Goal: Transaction & Acquisition: Purchase product/service

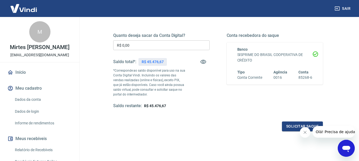
scroll to position [80, 0]
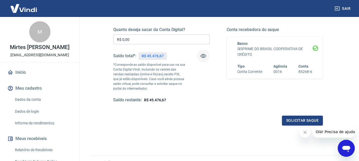
click at [204, 54] on icon "button" at bounding box center [203, 56] width 6 height 4
click at [204, 54] on icon "button" at bounding box center [203, 56] width 6 height 5
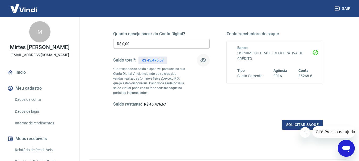
scroll to position [0, 0]
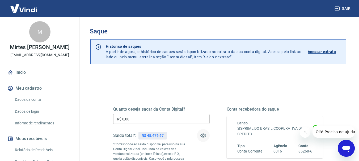
click at [317, 51] on p "Acessar extrato" at bounding box center [322, 51] width 28 height 5
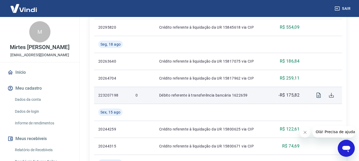
scroll to position [292, 0]
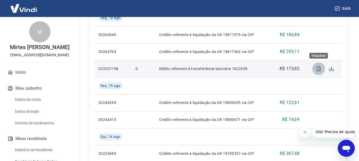
click at [317, 69] on icon "Visualizar" at bounding box center [318, 68] width 4 height 5
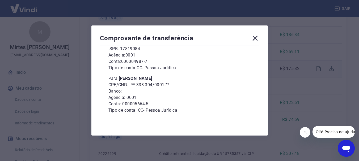
scroll to position [72, 0]
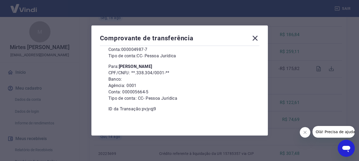
click at [335, 130] on span "Olá! Precisa de ajuda?" at bounding box center [335, 132] width 41 height 4
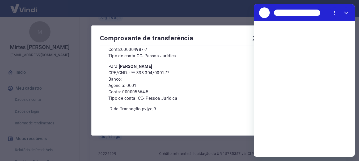
scroll to position [0, 0]
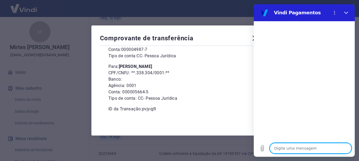
click at [303, 147] on textarea at bounding box center [311, 148] width 82 height 11
click at [305, 149] on textarea at bounding box center [311, 148] width 82 height 11
type textarea "o"
type textarea "x"
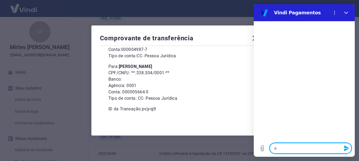
type textarea "ol"
type textarea "x"
type textarea "ola"
type textarea "x"
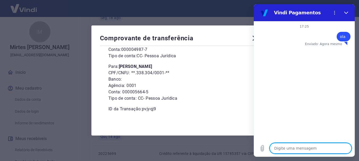
type textarea "d"
type textarea "x"
type textarea "de"
type textarea "x"
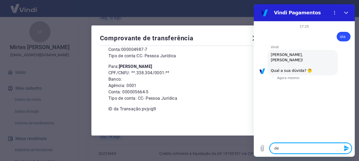
type textarea "des"
type textarea "x"
type textarea "desc"
type textarea "x"
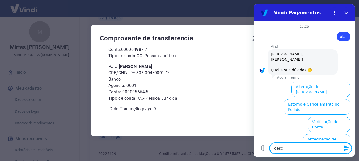
scroll to position [51, 0]
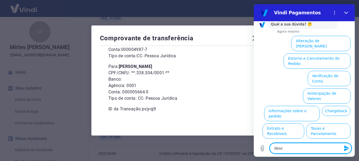
type textarea "desco"
type textarea "x"
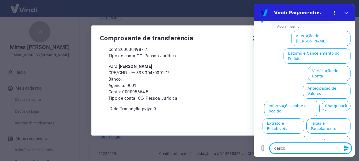
type textarea "descon"
type textarea "x"
type textarea "desconh"
type textarea "x"
type textarea "desconhe"
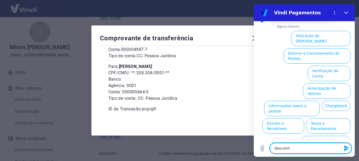
type textarea "x"
type textarea "desconheç"
type textarea "x"
type textarea "desconheço"
type textarea "x"
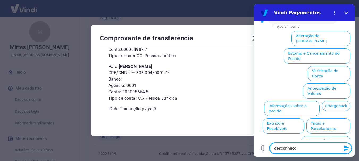
type textarea "desconheço"
type textarea "x"
type textarea "desconheço e"
type textarea "x"
type textarea "desconheço es"
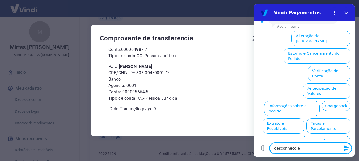
type textarea "x"
type textarea "desconheço ess"
type textarea "x"
type textarea "desconheço essa"
type textarea "x"
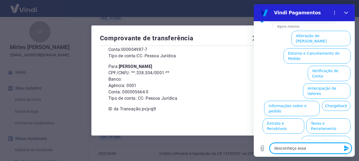
type textarea "desconheço essa"
type textarea "x"
type textarea "desconheço essa t"
type textarea "x"
type textarea "desconheço essa tr"
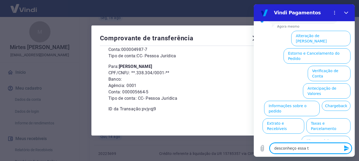
type textarea "x"
type textarea "desconheço essa tra"
type textarea "x"
type textarea "desconheço essa tran"
type textarea "x"
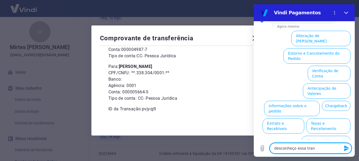
type textarea "desconheço essa trans"
type textarea "x"
type textarea "desconheço essa transf"
type textarea "x"
type textarea "desconheço essa transfe"
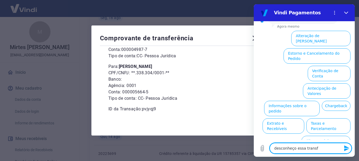
type textarea "x"
type textarea "desconheço essa transfer"
type textarea "x"
type textarea "desconheço essa transfere"
type textarea "x"
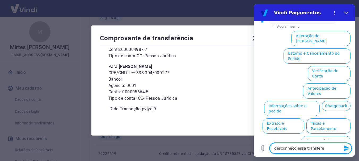
type textarea "desconheço essa transferen"
type textarea "x"
type textarea "desconheço essa transferenc"
type textarea "x"
type textarea "desconheço essa transferenci"
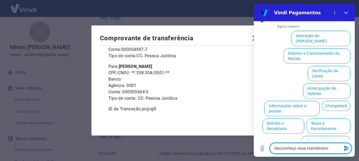
type textarea "x"
type textarea "desconheço essa transferencia"
type textarea "x"
type textarea "desconheço essa transferencia"
type textarea "x"
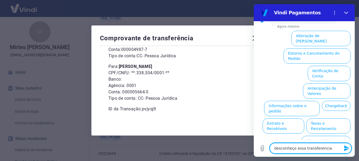
type textarea "desconheço essa transferencia p"
type textarea "x"
type textarea "desconheço essa transferencia pa"
type textarea "x"
type textarea "desconheço essa transferencia par"
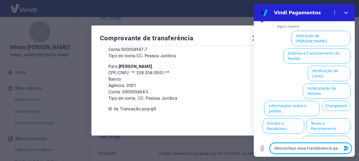
type textarea "x"
type textarea "desconheço essa transferencia para"
type textarea "x"
type textarea "desconheço essa transferencia para"
type textarea "x"
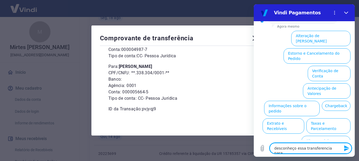
type textarea "desconheço essa transferencia para R"
type textarea "x"
type textarea "desconheço essa transferencia para RE"
type textarea "x"
type textarea "desconheço essa transferencia para REG"
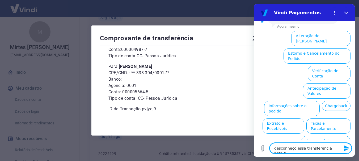
type textarea "x"
type textarea "desconheço essa transferencia para REGI"
type textarea "x"
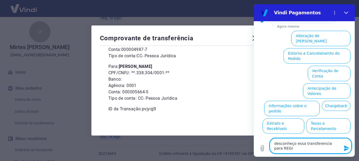
type textarea "desconheço essa transferencia para REGIN"
type textarea "x"
type textarea "desconheço essa transferencia para REGINA"
type textarea "x"
type textarea "desconheço essa transferencia para REGINAL"
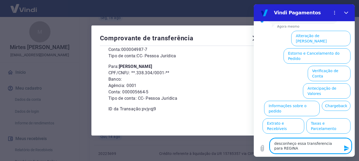
type textarea "x"
type textarea "desconheço essa transferencia para [PERSON_NAME]"
type textarea "x"
type textarea "desconheço essa transferencia para [PERSON_NAME]"
type textarea "x"
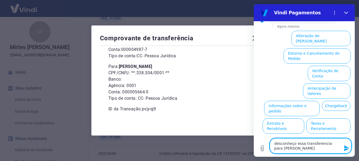
type textarea "desconheço essa transferencia para [PERSON_NAME]"
type textarea "x"
type textarea "desconheço essa transferencia para [PERSON_NAME]"
type textarea "x"
type textarea "desconheço essa transferencia para [PERSON_NAME]"
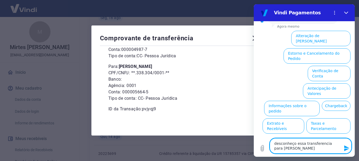
type textarea "x"
type textarea "desconheço essa transferencia para [PERSON_NAME]"
type textarea "x"
type textarea "desconheço essa transferencia para [PERSON_NAME]"
type textarea "x"
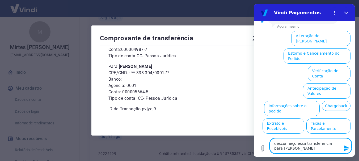
type textarea "desconheço essa transferencia para [PERSON_NAME]"
type textarea "x"
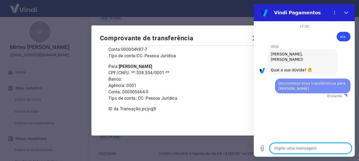
scroll to position [0, 0]
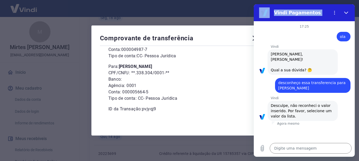
drag, startPoint x: 263, startPoint y: 8, endPoint x: 298, endPoint y: 16, distance: 35.4
click at [295, 22] on div "Vindi Pagamentos 17:25 diz: [PERSON_NAME] · Agora mesmo [PERSON_NAME] diz: [PER…" at bounding box center [304, 80] width 101 height 153
drag, startPoint x: 599, startPoint y: 17, endPoint x: 345, endPoint y: 13, distance: 253.6
click at [345, 13] on icon "Fechar" at bounding box center [346, 13] width 4 height 2
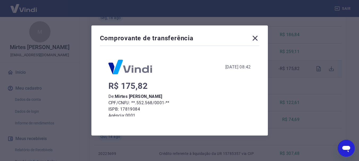
scroll to position [72, 0]
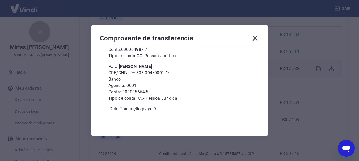
click at [257, 39] on icon at bounding box center [254, 38] width 5 height 5
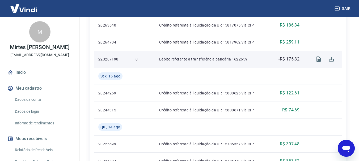
scroll to position [292, 0]
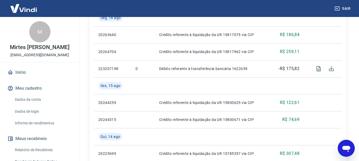
click at [343, 150] on icon "Abrir janela de mensagens" at bounding box center [346, 149] width 10 height 10
type textarea "x"
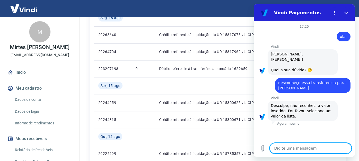
click at [302, 151] on textarea at bounding box center [311, 148] width 82 height 11
type textarea "1"
type textarea "x"
type textarea "17"
type textarea "x"
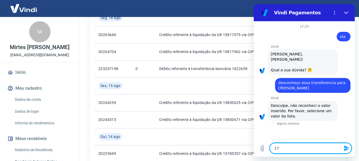
type textarea "175"
type textarea "x"
type textarea "175,"
type textarea "x"
type textarea "175,8"
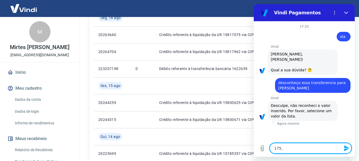
type textarea "x"
type textarea "175,82"
type textarea "x"
type textarea "d"
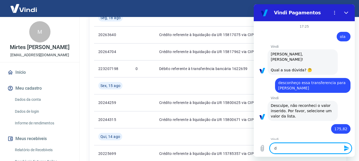
type textarea "x"
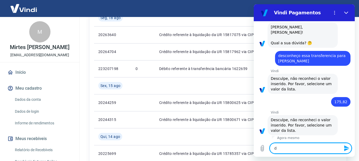
type textarea "do"
type textarea "x"
type textarea "do"
type textarea "x"
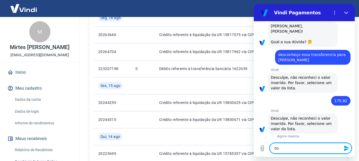
type textarea "do q"
type textarea "x"
type textarea "do q"
type textarea "x"
type textarea "do q s"
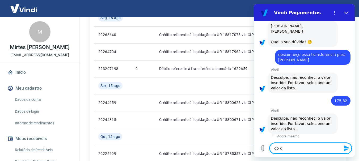
type textarea "x"
type textarea "do q se"
type textarea "x"
type textarea "do q se"
type textarea "x"
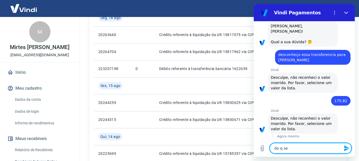
type textarea "do q se t"
type textarea "x"
type textarea "do q se tr"
type textarea "x"
type textarea "do q se tra"
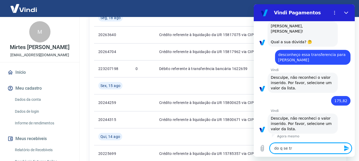
type textarea "x"
type textarea "do q se trat"
type textarea "x"
type textarea "do q se trata"
type textarea "x"
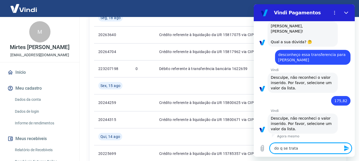
type textarea "do q se trata?"
type textarea "x"
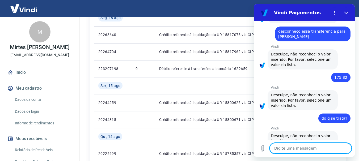
scroll to position [42, 0]
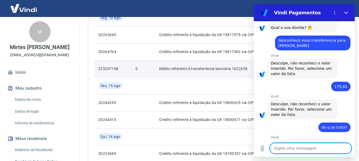
click at [201, 70] on p "Débito referente à transferência bancária 1622659" at bounding box center [212, 68] width 107 height 5
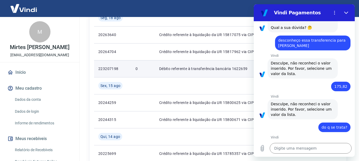
click at [225, 70] on p "Débito referente à transferência bancária 1622659" at bounding box center [212, 68] width 107 height 5
click at [190, 69] on p "Débito referente à transferência bancária 1622659" at bounding box center [212, 68] width 107 height 5
click at [139, 64] on td "0" at bounding box center [143, 68] width 24 height 17
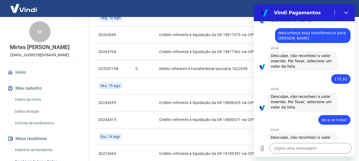
scroll to position [69, 0]
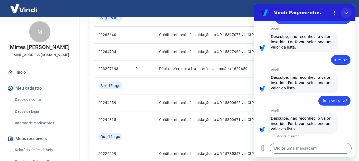
click at [346, 12] on icon "Fechar" at bounding box center [346, 13] width 4 height 4
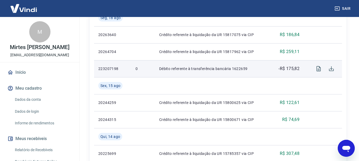
click at [253, 75] on td "Débito referente à transferência bancária 1622659" at bounding box center [213, 68] width 116 height 17
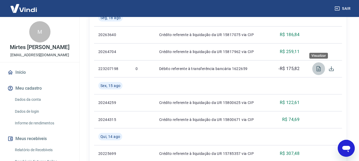
click at [316, 70] on icon "Visualizar" at bounding box center [318, 68] width 4 height 5
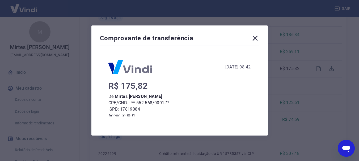
click at [256, 37] on icon at bounding box center [254, 38] width 5 height 5
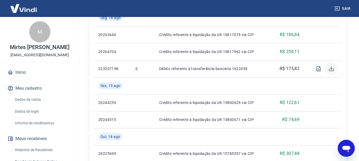
click at [331, 69] on icon "Download" at bounding box center [331, 68] width 5 height 5
click at [344, 148] on icon "Abrir janela de mensagens" at bounding box center [346, 149] width 8 height 6
type textarea "x"
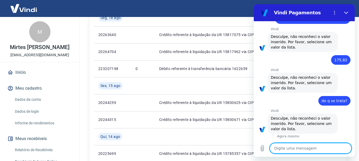
click at [301, 149] on textarea at bounding box center [311, 148] width 82 height 11
type textarea "a"
type textarea "x"
type textarea "aj"
type textarea "x"
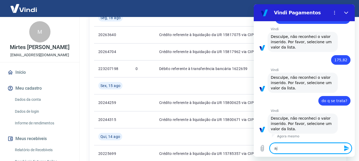
type textarea "aju"
type textarea "x"
type textarea "ajud"
type textarea "x"
type textarea "ajuda"
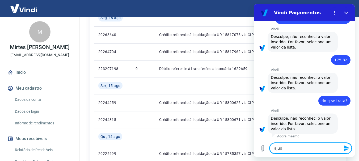
type textarea "x"
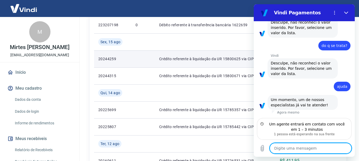
scroll to position [345, 0]
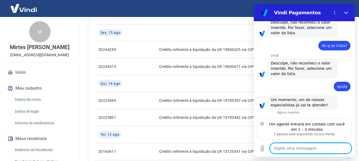
click at [295, 147] on textarea at bounding box center [311, 148] width 82 height 11
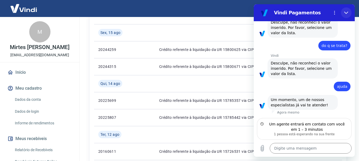
drag, startPoint x: 345, startPoint y: 11, endPoint x: 595, endPoint y: 33, distance: 250.8
click at [345, 11] on icon "Fechar" at bounding box center [346, 13] width 4 height 4
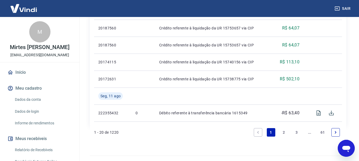
scroll to position [497, 0]
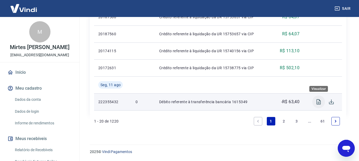
click at [316, 101] on icon "Visualizar" at bounding box center [318, 102] width 6 height 6
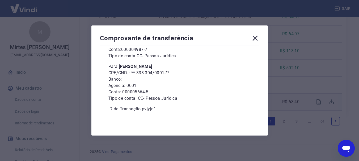
scroll to position [0, 0]
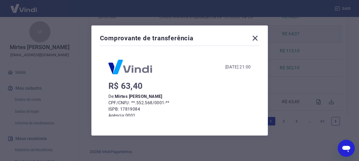
click at [255, 37] on icon at bounding box center [255, 38] width 8 height 8
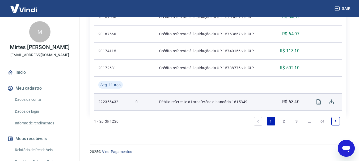
click at [242, 100] on p "Débito referente à transferência bancária 1615349" at bounding box center [212, 101] width 107 height 5
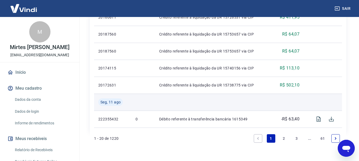
scroll to position [470, 0]
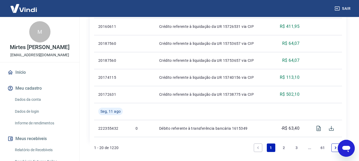
drag, startPoint x: 347, startPoint y: 145, endPoint x: 431, endPoint y: 274, distance: 153.3
click at [347, 145] on icon "Abrir janela de mensagens" at bounding box center [346, 149] width 10 height 10
type textarea "x"
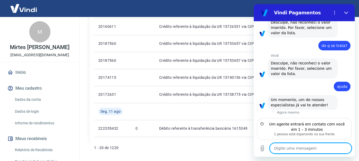
click at [298, 150] on textarea at bounding box center [311, 148] width 82 height 11
type textarea "e"
type textarea "x"
type textarea "ex"
type textarea "x"
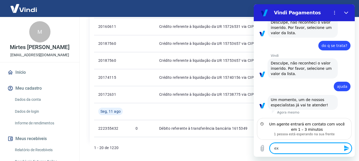
type textarea "exi"
type textarea "x"
type textarea "exis"
type textarea "x"
type textarea "exist"
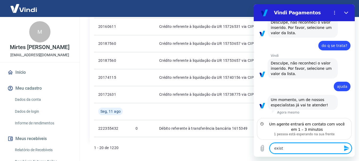
type textarea "x"
type textarea "existe"
type textarea "x"
type textarea "existem"
type textarea "x"
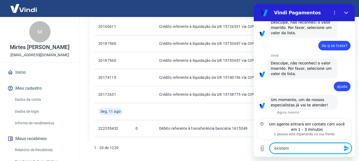
type textarea "existem"
type textarea "x"
type textarea "existem v"
type textarea "x"
type textarea "existem va"
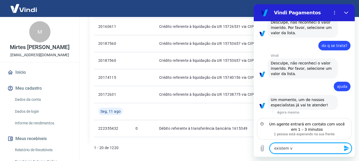
type textarea "x"
type textarea "existem var"
type textarea "x"
type textarea "existem vari"
type textarea "x"
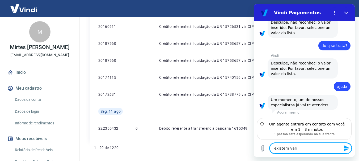
type textarea "existem varia"
type textarea "x"
type textarea "existem varias"
type textarea "x"
type textarea "existem varias"
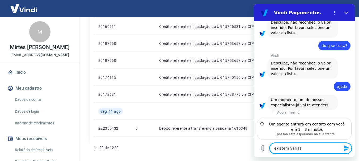
type textarea "x"
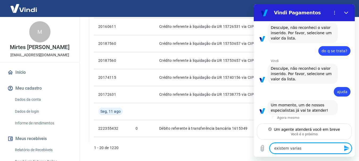
scroll to position [119, 0]
type textarea "existem varias t"
type textarea "x"
type textarea "existem varias tr"
type textarea "x"
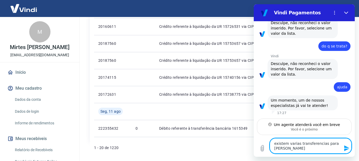
scroll to position [124, 0]
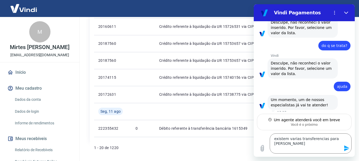
click at [347, 148] on icon "Enviar mensagem" at bounding box center [346, 149] width 5 height 6
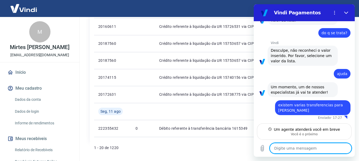
click at [316, 147] on textarea at bounding box center [311, 148] width 82 height 11
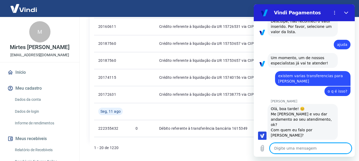
scroll to position [167, 0]
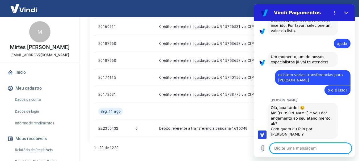
click at [285, 150] on textarea at bounding box center [311, 148] width 82 height 11
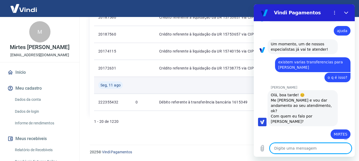
scroll to position [497, 0]
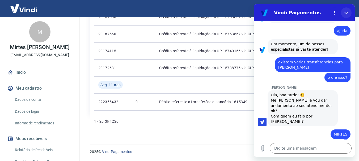
click at [344, 12] on icon "Fechar" at bounding box center [346, 13] width 4 height 2
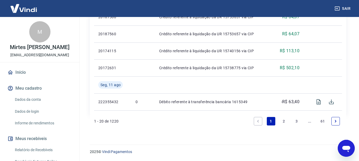
click at [284, 121] on link "2" at bounding box center [283, 121] width 8 height 8
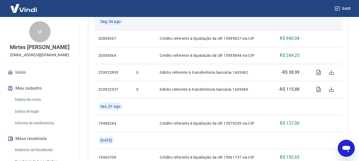
scroll to position [470, 0]
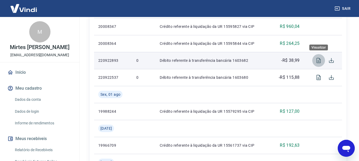
click at [319, 63] on icon "Visualizar" at bounding box center [318, 60] width 4 height 5
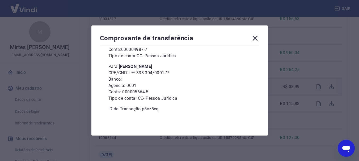
scroll to position [444, 0]
click at [259, 35] on icon at bounding box center [255, 38] width 8 height 8
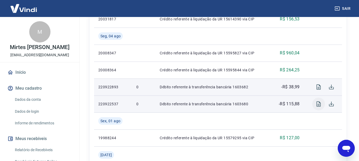
click at [319, 103] on icon "Visualizar" at bounding box center [318, 103] width 4 height 5
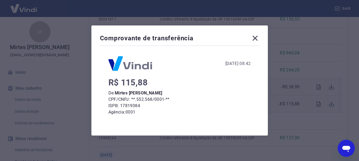
scroll to position [0, 0]
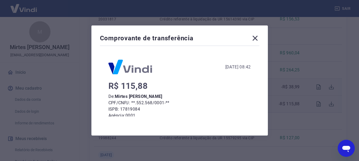
click at [258, 38] on icon at bounding box center [255, 38] width 8 height 8
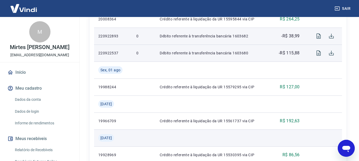
scroll to position [548, 0]
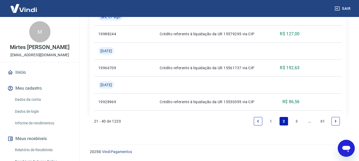
click at [296, 120] on link "3" at bounding box center [296, 121] width 8 height 8
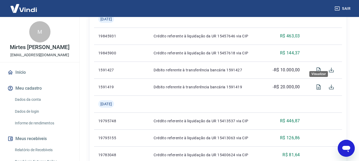
scroll to position [400, 0]
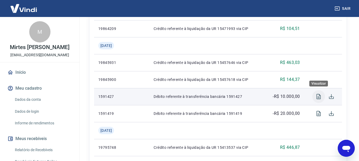
click at [318, 95] on icon "Visualizar" at bounding box center [318, 96] width 6 height 6
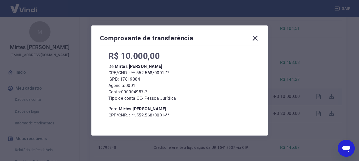
scroll to position [72, 0]
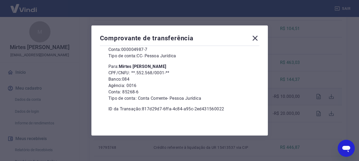
click at [254, 36] on icon at bounding box center [255, 38] width 8 height 8
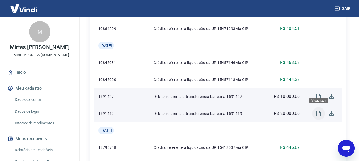
click at [318, 112] on icon "Visualizar" at bounding box center [318, 113] width 6 height 6
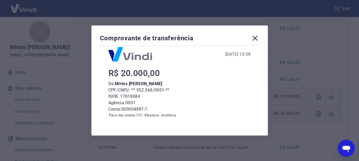
scroll to position [0, 0]
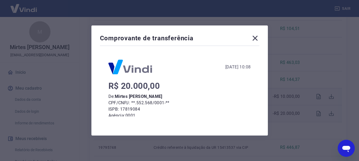
click at [257, 38] on icon at bounding box center [254, 38] width 5 height 5
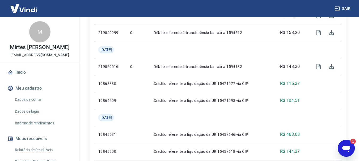
scroll to position [247, 0]
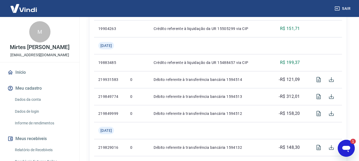
click at [343, 147] on icon "Abrir janela de mensagens, 1 mensagem não lida" at bounding box center [346, 149] width 8 height 6
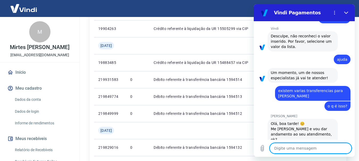
scroll to position [211, 0]
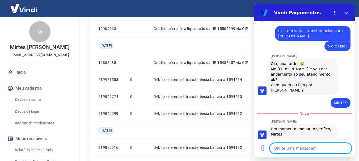
click at [297, 150] on textarea at bounding box center [311, 148] width 82 height 11
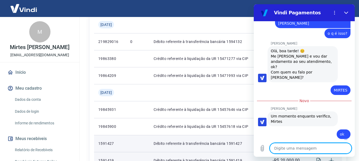
scroll to position [353, 0]
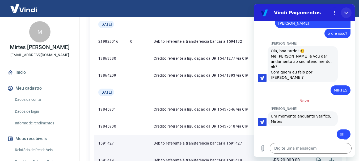
drag, startPoint x: 346, startPoint y: 12, endPoint x: 603, endPoint y: 19, distance: 256.6
click at [346, 12] on icon "Fechar" at bounding box center [346, 13] width 4 height 4
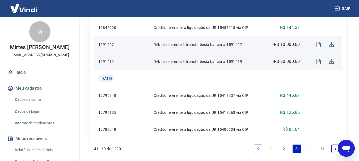
scroll to position [480, 0]
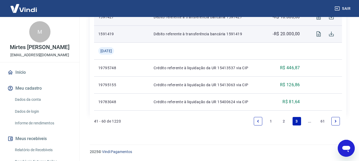
click at [334, 121] on icon "Next page" at bounding box center [336, 121] width 4 height 4
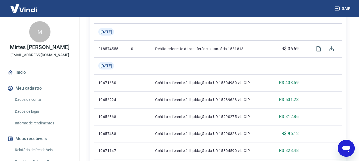
scroll to position [408, 0]
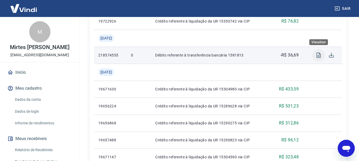
click at [317, 56] on icon "Visualizar" at bounding box center [318, 55] width 6 height 6
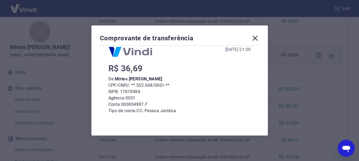
scroll to position [0, 0]
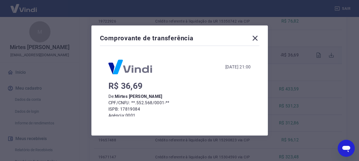
click at [262, 38] on div "Comprovante de transferência [DATE] 21:00 R$ 36,69 De: [PERSON_NAME] CPF/CNPJ: …" at bounding box center [179, 80] width 176 height 110
click at [255, 38] on icon at bounding box center [255, 38] width 8 height 8
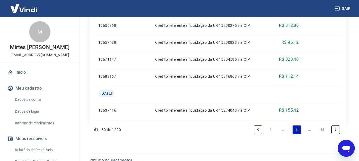
scroll to position [514, 0]
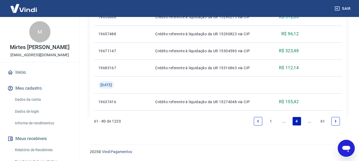
click at [337, 122] on icon "Next page" at bounding box center [336, 121] width 4 height 4
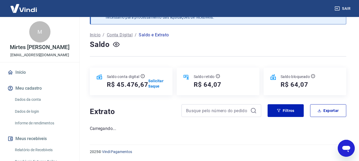
scroll to position [514, 0]
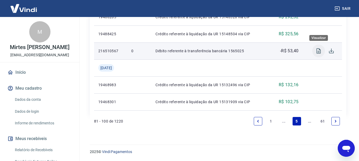
click at [319, 53] on icon "Visualizar" at bounding box center [318, 50] width 4 height 5
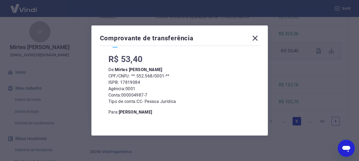
scroll to position [72, 0]
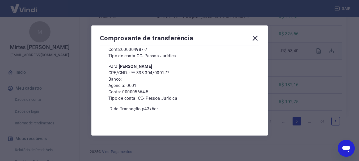
click at [257, 38] on icon at bounding box center [254, 38] width 5 height 5
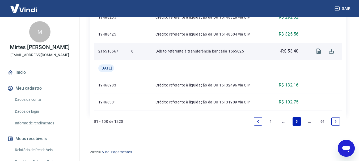
scroll to position [514, 0]
click at [335, 121] on icon "Next page" at bounding box center [336, 121] width 4 height 4
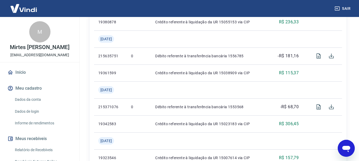
scroll to position [301, 0]
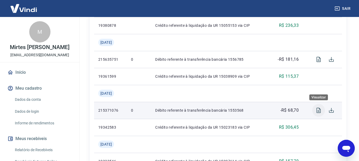
click at [319, 112] on icon "Visualizar" at bounding box center [318, 110] width 4 height 5
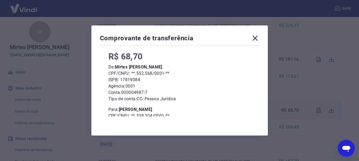
scroll to position [72, 0]
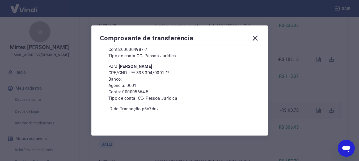
click at [256, 38] on icon at bounding box center [254, 38] width 5 height 5
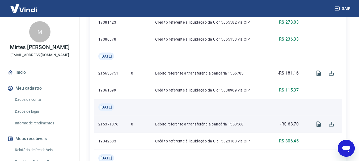
scroll to position [275, 0]
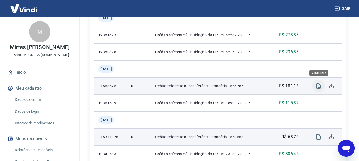
click at [320, 85] on icon "Visualizar" at bounding box center [318, 85] width 4 height 5
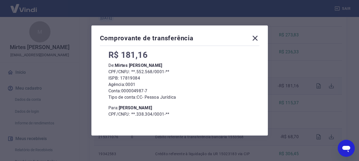
scroll to position [72, 0]
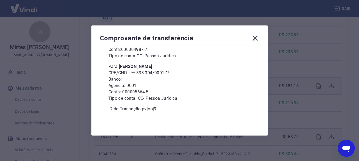
click at [259, 38] on icon at bounding box center [255, 38] width 8 height 8
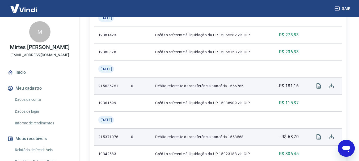
drag, startPoint x: 348, startPoint y: 146, endPoint x: 431, endPoint y: 274, distance: 153.3
click at [348, 146] on icon "Abrir janela de mensagens" at bounding box center [346, 149] width 10 height 10
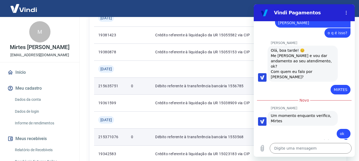
scroll to position [216, 0]
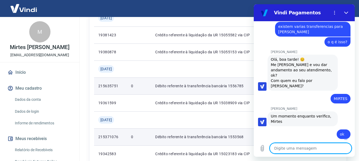
click at [289, 146] on textarea at bounding box center [311, 148] width 82 height 11
click at [293, 148] on textarea at bounding box center [311, 148] width 82 height 11
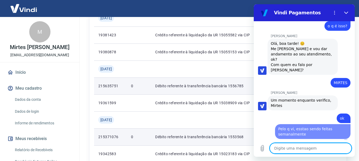
scroll to position [231, 0]
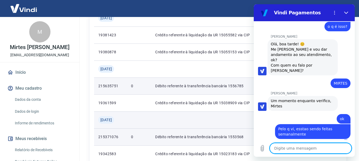
click at [214, 120] on td at bounding box center [210, 120] width 118 height 17
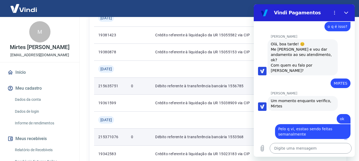
click at [296, 147] on textarea at bounding box center [311, 148] width 82 height 11
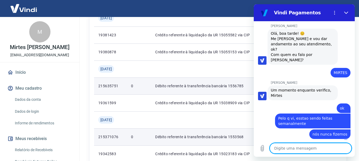
scroll to position [241, 0]
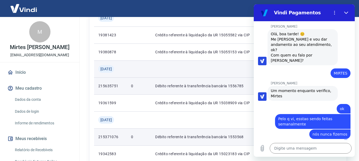
drag, startPoint x: 113, startPoint y: 68, endPoint x: 132, endPoint y: 75, distance: 20.2
click at [112, 68] on span "[DATE]" at bounding box center [105, 68] width 11 height 5
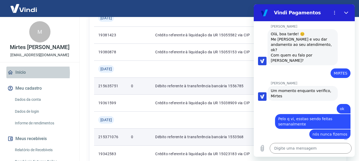
click at [20, 78] on link "Início" at bounding box center [39, 73] width 67 height 12
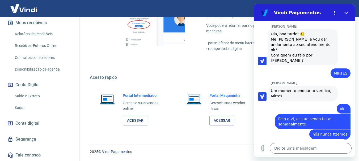
scroll to position [95, 0]
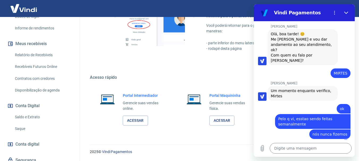
click at [20, 134] on link "Saque" at bounding box center [43, 128] width 60 height 11
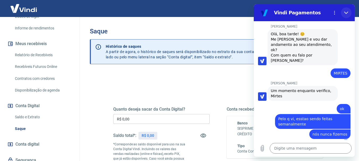
drag, startPoint x: 345, startPoint y: 13, endPoint x: 583, endPoint y: 23, distance: 238.4
click at [345, 13] on icon "Fechar" at bounding box center [346, 13] width 4 height 2
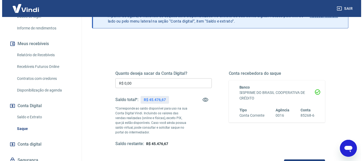
scroll to position [53, 0]
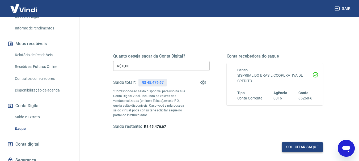
click at [300, 148] on button "Solicitar saque" at bounding box center [302, 147] width 41 height 10
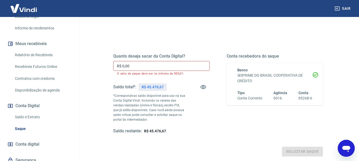
click at [152, 59] on div "Quanto deseja sacar da Conta Digital? R$ 0,00 ​ O valor do saque deve ser no mí…" at bounding box center [161, 94] width 96 height 80
click at [153, 62] on input "R$ 0,00" at bounding box center [161, 66] width 96 height 10
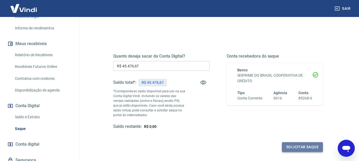
click at [310, 148] on button "Solicitar saque" at bounding box center [302, 147] width 41 height 10
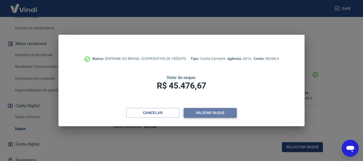
click at [207, 114] on button "Validar saque" at bounding box center [209, 113] width 53 height 10
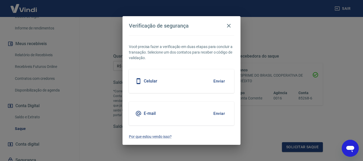
click at [189, 83] on div "Celular Enviar" at bounding box center [181, 81] width 105 height 24
click at [217, 81] on button "Enviar" at bounding box center [218, 81] width 17 height 11
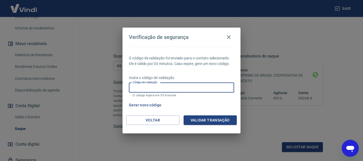
click at [186, 87] on input "Código de validação" at bounding box center [181, 88] width 105 height 10
click at [204, 121] on button "Validar transação" at bounding box center [209, 121] width 53 height 10
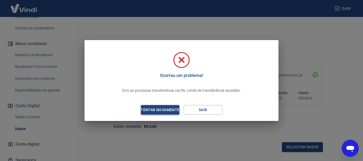
click at [166, 112] on div "Tentar novamente" at bounding box center [160, 110] width 52 height 7
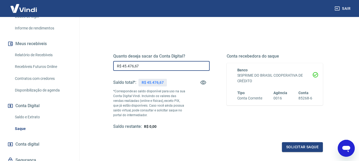
drag, startPoint x: 122, startPoint y: 66, endPoint x: 144, endPoint y: 66, distance: 22.6
click at [144, 66] on input "R$ 45.476,67" at bounding box center [161, 66] width 96 height 10
click at [296, 146] on button "Solicitar saque" at bounding box center [302, 147] width 41 height 10
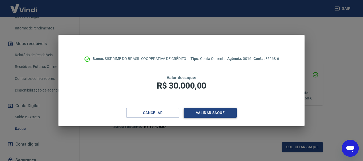
click at [210, 113] on button "Validar saque" at bounding box center [209, 113] width 53 height 10
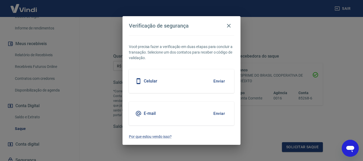
click at [199, 87] on div "Celular Enviar" at bounding box center [181, 81] width 105 height 24
click at [217, 82] on button "Enviar" at bounding box center [218, 81] width 17 height 11
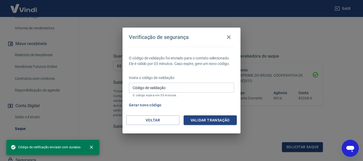
click at [217, 83] on input "Código de validação" at bounding box center [181, 88] width 105 height 10
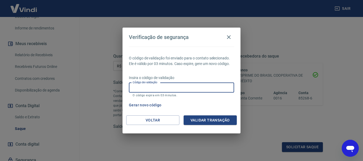
click at [216, 103] on div "Gerar novo código" at bounding box center [180, 105] width 107 height 10
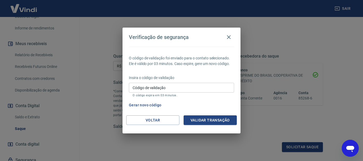
click at [173, 86] on input "Código de validação" at bounding box center [181, 88] width 105 height 10
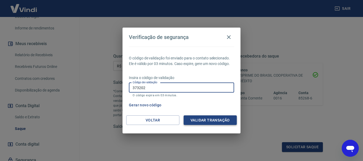
click at [213, 121] on button "Validar transação" at bounding box center [209, 121] width 53 height 10
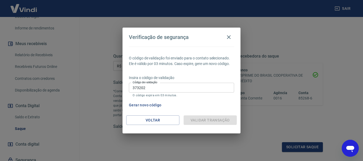
click at [165, 87] on input "373202" at bounding box center [181, 88] width 105 height 10
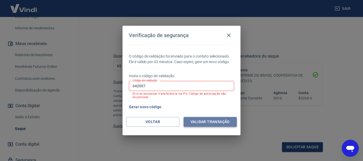
click at [211, 123] on button "Validar transação" at bounding box center [209, 122] width 53 height 10
click at [213, 121] on div "Validar transação" at bounding box center [209, 122] width 53 height 10
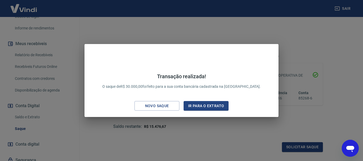
click at [155, 122] on div "Transação realizada! O saque de R$ 30.000,00 foi feito para a sua conta bancári…" at bounding box center [181, 80] width 363 height 161
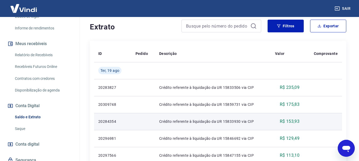
scroll to position [27, 0]
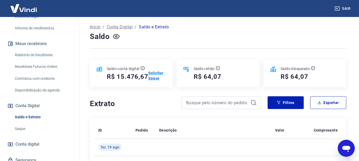
click at [155, 74] on p "Solicitar Saque" at bounding box center [157, 75] width 18 height 11
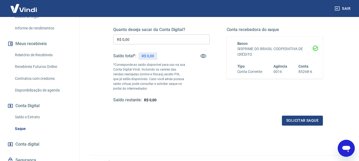
scroll to position [53, 0]
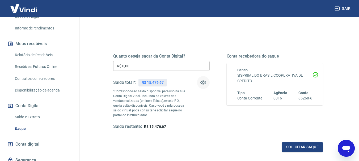
click at [201, 83] on icon "button" at bounding box center [203, 83] width 6 height 4
click at [202, 79] on icon "button" at bounding box center [203, 82] width 6 height 6
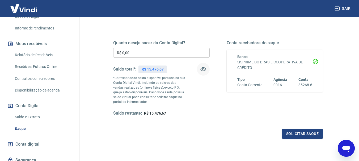
scroll to position [27, 0]
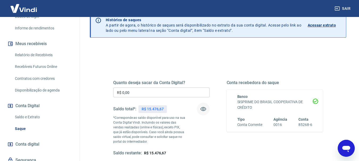
click at [346, 146] on icon "Abrir janela de mensagens" at bounding box center [346, 149] width 10 height 10
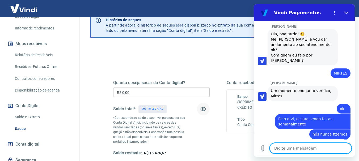
click at [299, 148] on textarea at bounding box center [311, 148] width 82 height 11
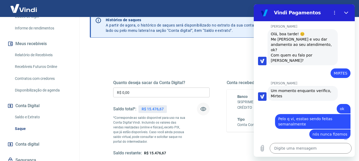
click at [199, 56] on div "Quanto deseja sacar da Conta Digital? R$ 0,00 ​ Saldo total*: R$ 15.476,67 *Cor…" at bounding box center [218, 143] width 256 height 195
click at [347, 11] on icon "Fechar" at bounding box center [346, 13] width 4 height 4
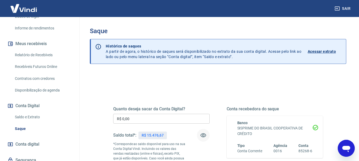
scroll to position [0, 0]
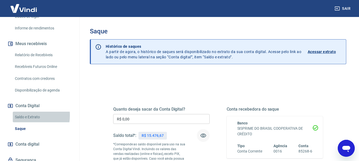
click at [20, 121] on link "Saldo e Extrato" at bounding box center [43, 117] width 60 height 11
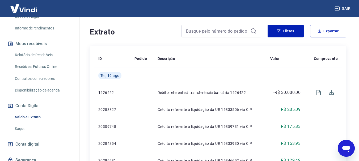
scroll to position [80, 0]
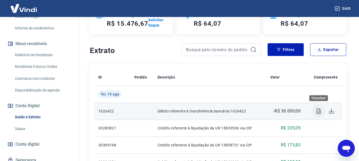
click at [319, 111] on icon "Visualizar" at bounding box center [318, 111] width 6 height 6
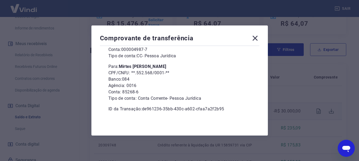
scroll to position [106, 0]
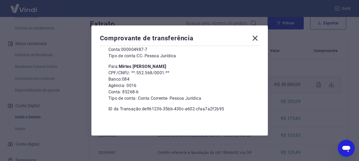
click at [258, 39] on icon at bounding box center [255, 38] width 8 height 8
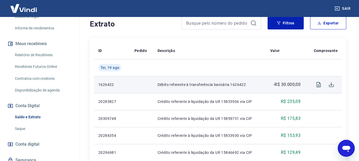
click at [344, 150] on icon "Abrir janela de mensagens" at bounding box center [346, 149] width 8 height 6
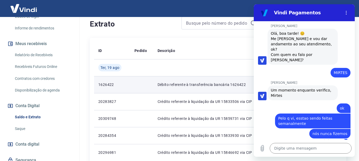
scroll to position [241, 0]
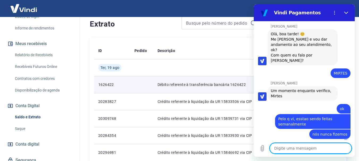
click at [289, 148] on textarea at bounding box center [311, 148] width 82 height 11
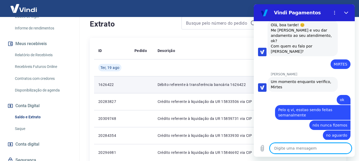
scroll to position [251, 0]
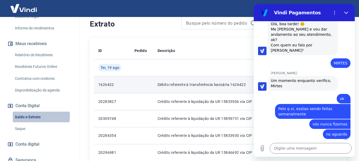
click at [24, 121] on link "Saldo e Extrato" at bounding box center [43, 117] width 60 height 11
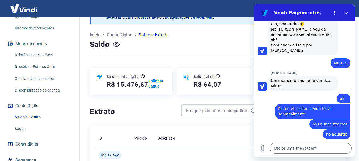
scroll to position [106, 0]
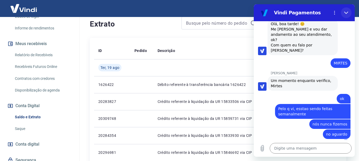
click at [345, 14] on icon "Fechar" at bounding box center [346, 13] width 4 height 4
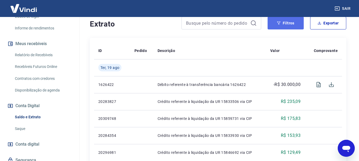
click at [287, 24] on button "Filtros" at bounding box center [285, 23] width 36 height 13
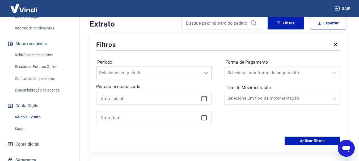
click at [207, 73] on icon at bounding box center [206, 73] width 6 height 6
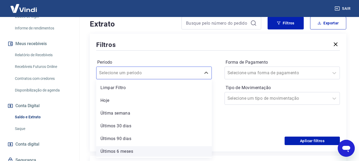
click at [125, 152] on div "Últimos 6 meses" at bounding box center [154, 151] width 116 height 11
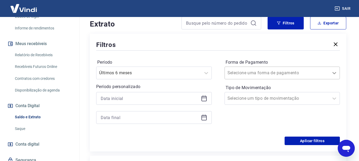
click at [335, 73] on icon at bounding box center [334, 73] width 6 height 6
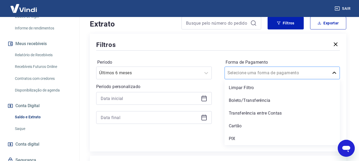
click at [335, 73] on icon at bounding box center [334, 73] width 6 height 6
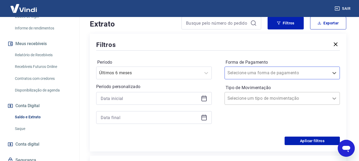
click at [336, 96] on icon at bounding box center [334, 98] width 6 height 6
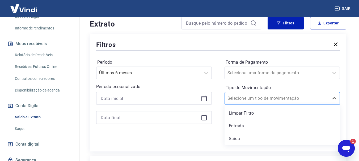
scroll to position [0, 0]
click at [238, 139] on div "Saída" at bounding box center [282, 139] width 116 height 11
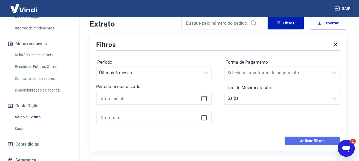
click at [314, 140] on button "Aplicar filtros" at bounding box center [311, 141] width 55 height 8
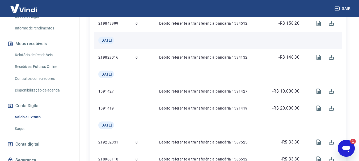
scroll to position [398, 0]
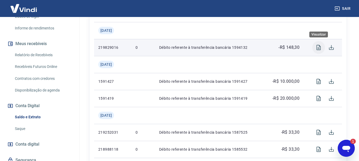
click at [319, 48] on icon "Visualizar" at bounding box center [318, 47] width 4 height 5
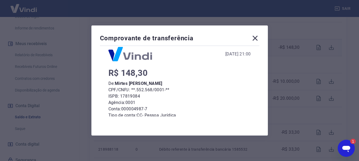
scroll to position [0, 0]
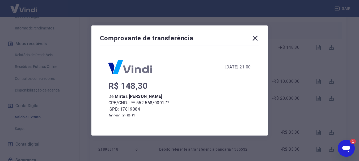
click at [256, 37] on icon at bounding box center [255, 38] width 8 height 8
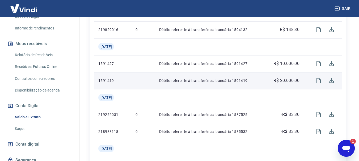
scroll to position [425, 0]
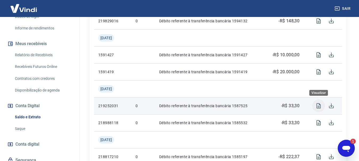
click at [319, 107] on icon "Visualizar" at bounding box center [318, 106] width 6 height 6
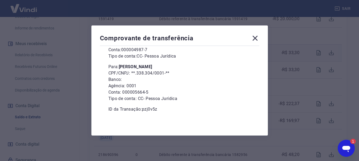
scroll to position [72, 0]
click at [256, 37] on icon at bounding box center [254, 38] width 5 height 5
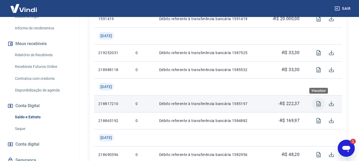
click at [319, 105] on icon "Visualizar" at bounding box center [318, 104] width 6 height 6
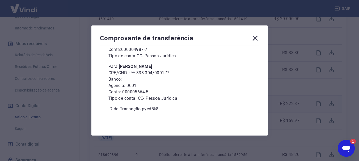
click at [256, 36] on icon at bounding box center [255, 38] width 8 height 8
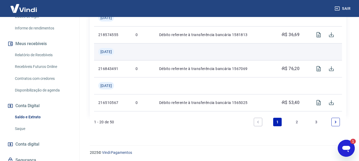
scroll to position [633, 0]
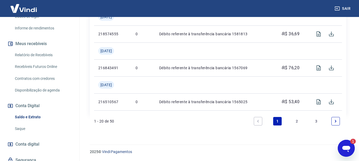
click at [296, 122] on link "2" at bounding box center [296, 121] width 8 height 8
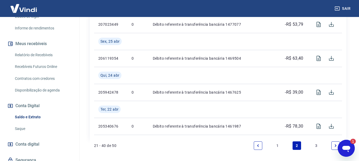
scroll to position [684, 0]
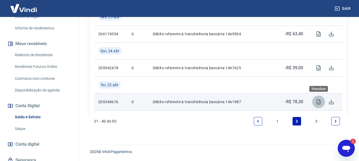
click at [318, 102] on icon "Visualizar" at bounding box center [318, 102] width 6 height 6
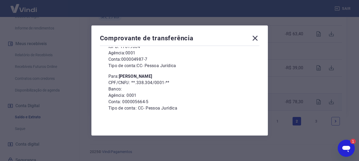
scroll to position [72, 0]
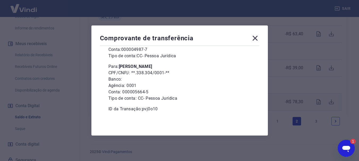
click at [255, 37] on icon at bounding box center [254, 38] width 5 height 5
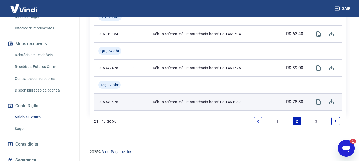
click at [315, 122] on link "3" at bounding box center [316, 121] width 8 height 8
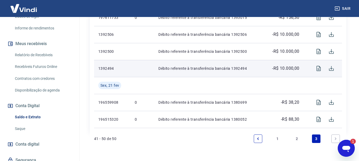
scroll to position [283, 0]
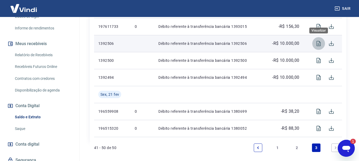
click at [315, 46] on icon "Visualizar" at bounding box center [318, 43] width 6 height 6
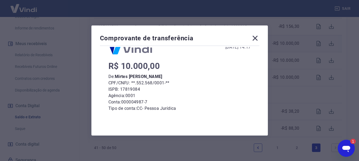
scroll to position [19, 0]
click at [257, 36] on icon at bounding box center [255, 38] width 8 height 8
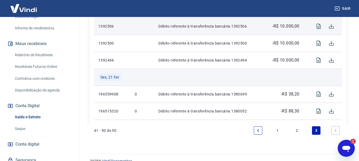
scroll to position [310, 0]
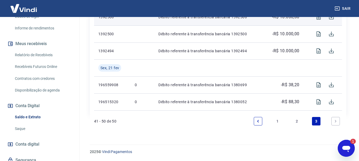
click at [320, 122] on link "3" at bounding box center [316, 121] width 8 height 8
click at [319, 122] on link "3" at bounding box center [316, 121] width 8 height 8
click at [317, 121] on link "3" at bounding box center [316, 121] width 8 height 8
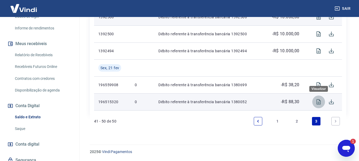
click at [316, 102] on icon "Visualizar" at bounding box center [318, 101] width 4 height 5
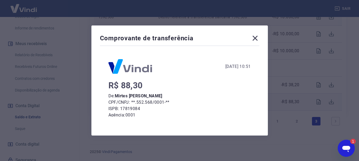
scroll to position [0, 0]
click at [256, 37] on icon at bounding box center [254, 38] width 5 height 5
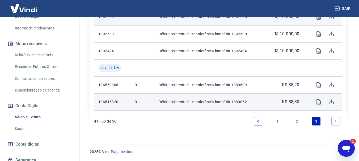
click at [335, 120] on icon "Next page" at bounding box center [336, 121] width 4 height 4
click at [315, 121] on link "3" at bounding box center [316, 121] width 8 height 8
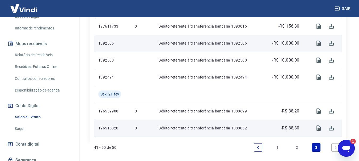
scroll to position [283, 0]
click at [348, 148] on icon "Abrir janela de mensagens, 1 mensagem não lida" at bounding box center [346, 149] width 8 height 6
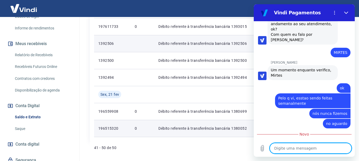
scroll to position [277, 0]
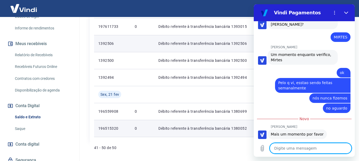
click at [309, 146] on textarea at bounding box center [311, 148] width 82 height 11
click at [313, 149] on textarea at bounding box center [311, 148] width 82 height 11
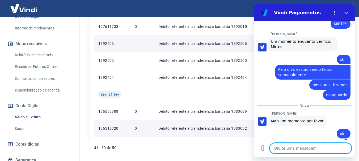
scroll to position [290, 0]
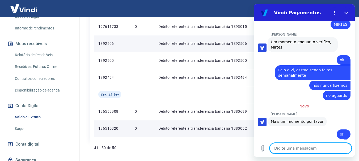
click at [302, 151] on textarea at bounding box center [311, 148] width 82 height 11
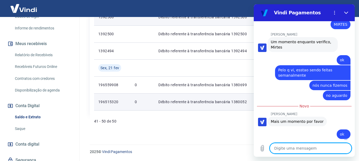
drag, startPoint x: 361, startPoint y: 137, endPoint x: 94, endPoint y: 146, distance: 267.3
drag, startPoint x: 344, startPoint y: 12, endPoint x: 599, endPoint y: 16, distance: 254.2
click at [344, 12] on icon "Fechar" at bounding box center [346, 13] width 4 height 4
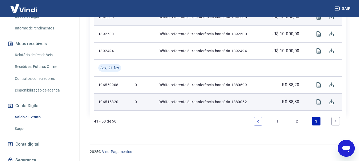
click at [337, 122] on icon "Next page" at bounding box center [336, 121] width 4 height 4
click at [112, 123] on p "41 - 50 de 50" at bounding box center [105, 121] width 22 height 5
click at [331, 120] on link "Next page" at bounding box center [335, 121] width 8 height 8
click at [332, 121] on link "Next page" at bounding box center [335, 121] width 8 height 8
click at [318, 120] on link "3" at bounding box center [316, 121] width 8 height 8
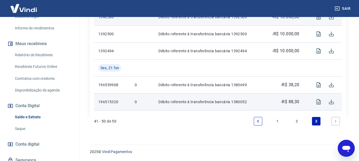
click at [258, 121] on icon "Previous page" at bounding box center [258, 121] width 4 height 4
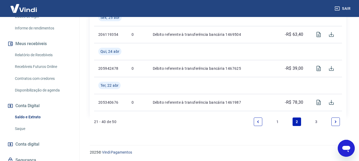
scroll to position [684, 0]
click at [334, 122] on icon "Next page" at bounding box center [336, 121] width 4 height 4
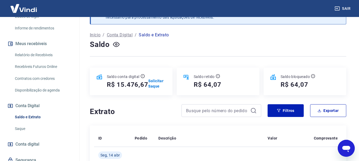
scroll to position [310, 0]
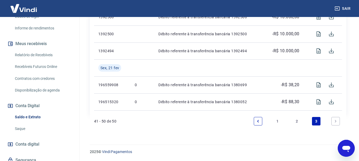
click at [334, 121] on icon "Next page" at bounding box center [336, 121] width 4 height 4
click at [347, 150] on icon "Abrir janela de mensagens" at bounding box center [346, 149] width 8 height 6
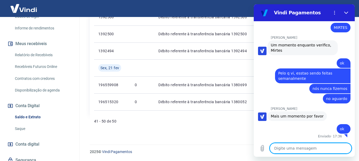
scroll to position [281, 0]
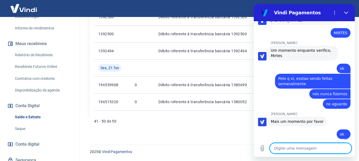
click at [287, 149] on textarea at bounding box center [311, 148] width 82 height 11
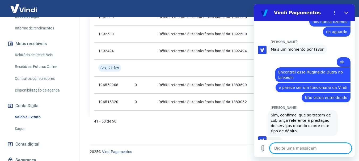
scroll to position [353, 0]
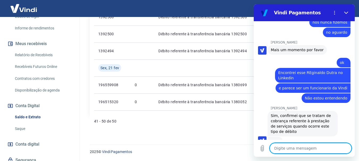
click at [288, 150] on textarea at bounding box center [311, 148] width 82 height 11
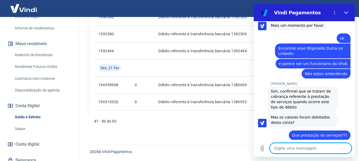
scroll to position [379, 0]
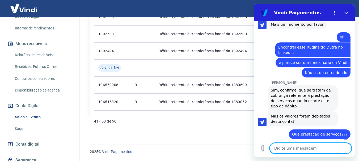
click at [293, 149] on textarea at bounding box center [311, 148] width 82 height 11
click at [293, 148] on textarea at bounding box center [311, 148] width 82 height 11
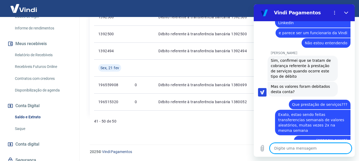
scroll to position [409, 0]
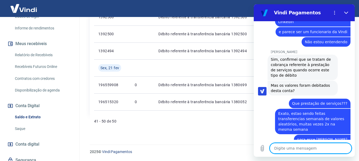
click at [293, 150] on textarea at bounding box center [311, 148] width 82 height 11
click at [303, 147] on textarea at bounding box center [311, 148] width 82 height 11
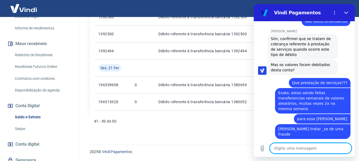
scroll to position [430, 0]
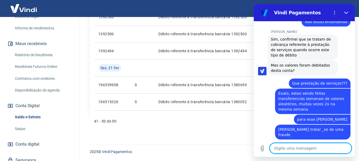
click at [289, 151] on textarea at bounding box center [311, 148] width 82 height 11
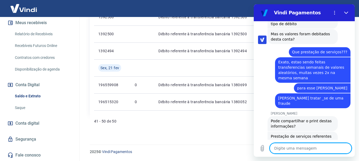
scroll to position [460, 0]
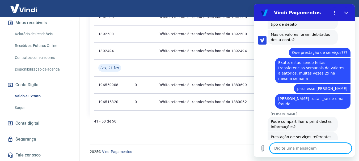
click at [293, 146] on textarea at bounding box center [311, 148] width 82 height 11
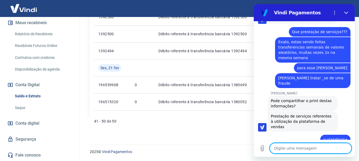
scroll to position [481, 0]
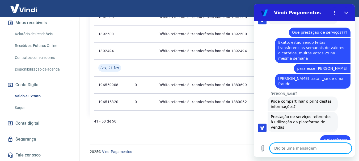
click at [295, 149] on textarea at bounding box center [311, 148] width 82 height 11
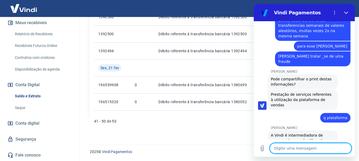
scroll to position [504, 0]
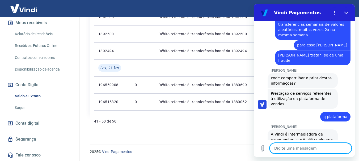
click at [300, 144] on textarea at bounding box center [311, 148] width 82 height 11
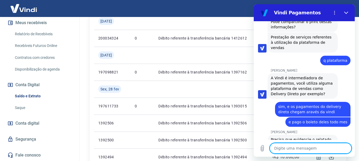
scroll to position [257, 0]
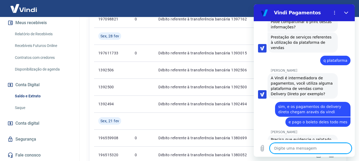
click at [304, 150] on textarea at bounding box center [311, 148] width 82 height 11
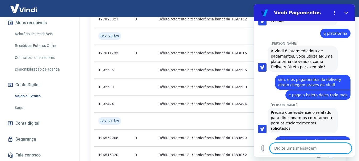
scroll to position [588, 0]
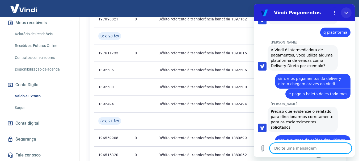
click at [347, 13] on icon "Fechar" at bounding box center [346, 13] width 4 height 2
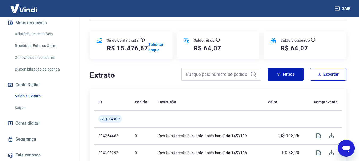
scroll to position [50, 0]
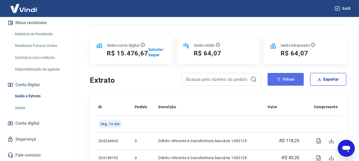
click at [290, 80] on button "Filtros" at bounding box center [285, 79] width 36 height 13
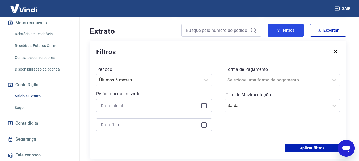
scroll to position [103, 0]
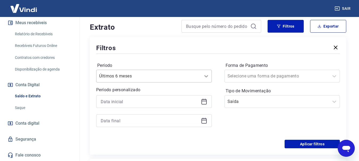
click at [206, 75] on icon at bounding box center [206, 76] width 6 height 6
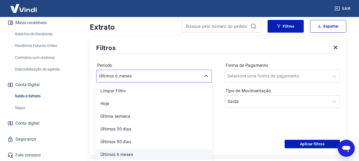
click at [134, 153] on div "Últimos 6 meses" at bounding box center [154, 155] width 116 height 11
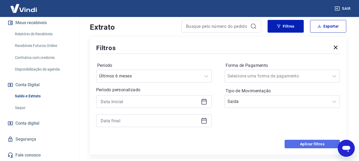
click at [304, 143] on button "Aplicar filtros" at bounding box center [311, 144] width 55 height 8
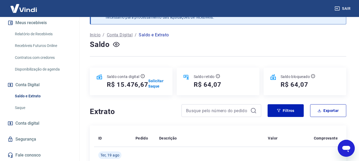
scroll to position [103, 0]
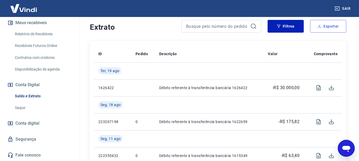
click at [335, 26] on button "Exportar" at bounding box center [328, 26] width 36 height 13
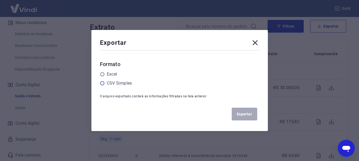
click at [104, 83] on icon at bounding box center [102, 83] width 5 height 5
click at [0, 0] on input "radio" at bounding box center [0, 0] width 0 height 0
click at [247, 112] on button "Exportar" at bounding box center [244, 114] width 25 height 13
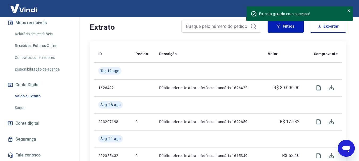
drag, startPoint x: 345, startPoint y: 147, endPoint x: 429, endPoint y: 275, distance: 153.0
click at [345, 147] on icon "Abrir janela de mensagens" at bounding box center [346, 149] width 8 height 6
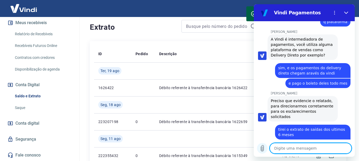
click at [262, 146] on icon "Carregar arquivo" at bounding box center [262, 149] width 3 height 6
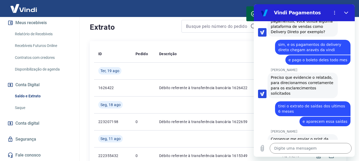
scroll to position [626, 0]
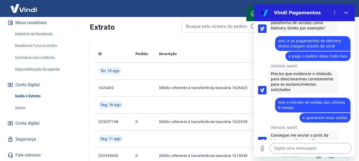
click at [287, 146] on textarea at bounding box center [311, 148] width 82 height 11
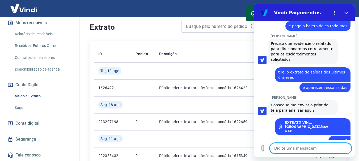
scroll to position [657, 0]
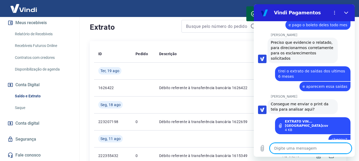
click at [281, 152] on textarea at bounding box center [311, 148] width 82 height 11
click at [285, 148] on textarea at bounding box center [311, 148] width 82 height 11
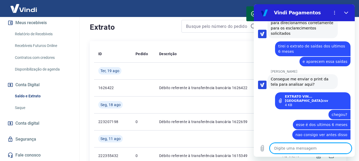
scroll to position [684, 0]
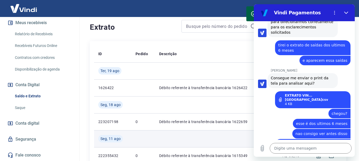
click at [205, 138] on td at bounding box center [209, 138] width 109 height 17
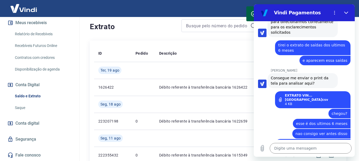
scroll to position [75, 0]
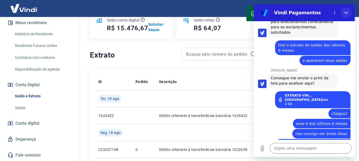
click at [347, 12] on icon "Fechar" at bounding box center [346, 13] width 4 height 4
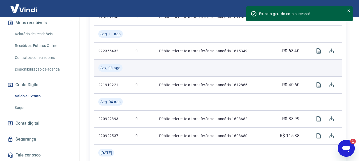
scroll to position [234, 0]
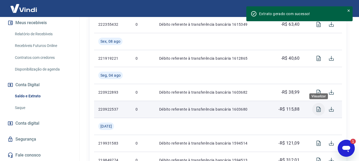
click at [317, 111] on icon "Visualizar" at bounding box center [318, 109] width 4 height 5
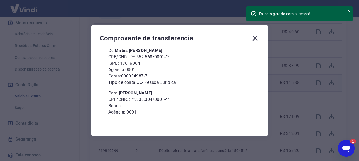
scroll to position [72, 0]
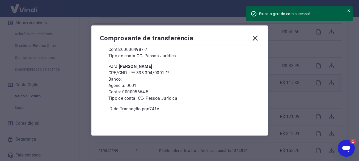
click at [257, 37] on icon at bounding box center [255, 38] width 8 height 8
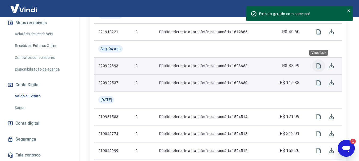
click at [316, 65] on button "Visualizar" at bounding box center [318, 65] width 13 height 13
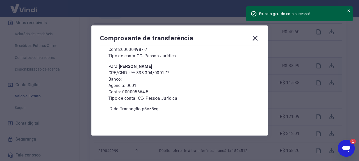
click at [257, 36] on icon at bounding box center [255, 38] width 8 height 8
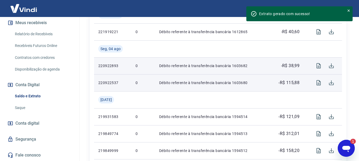
click at [340, 150] on div "Abrir janela de mensagens, 1 mensagem não lida" at bounding box center [346, 148] width 16 height 16
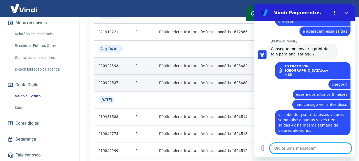
scroll to position [736, 0]
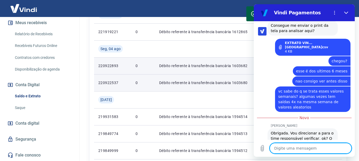
click at [296, 148] on textarea at bounding box center [311, 148] width 82 height 11
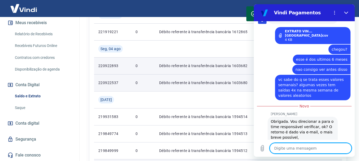
scroll to position [749, 0]
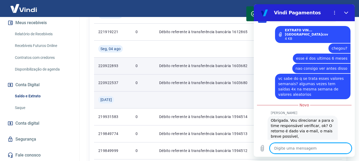
click at [186, 104] on td at bounding box center [209, 99] width 109 height 17
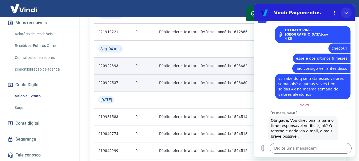
click at [347, 12] on icon "Fechar" at bounding box center [346, 13] width 4 height 4
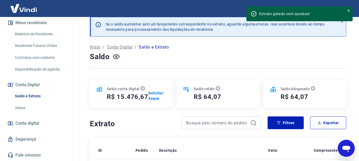
scroll to position [0, 0]
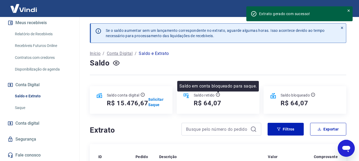
click at [218, 95] on icon at bounding box center [218, 95] width 4 height 4
click at [217, 95] on icon at bounding box center [218, 95] width 4 height 4
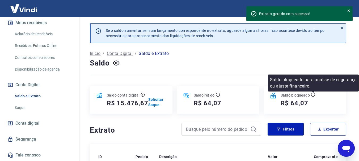
click at [312, 95] on icon at bounding box center [313, 95] width 4 height 4
click at [311, 94] on icon at bounding box center [313, 95] width 4 height 4
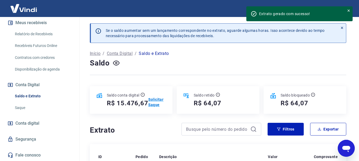
click at [157, 100] on p "Solicitar Saque" at bounding box center [157, 102] width 18 height 11
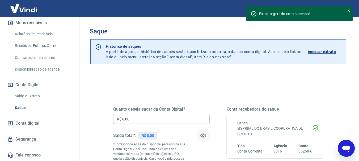
click at [205, 136] on icon "button" at bounding box center [203, 136] width 6 height 6
click at [206, 135] on icon "button" at bounding box center [203, 136] width 6 height 6
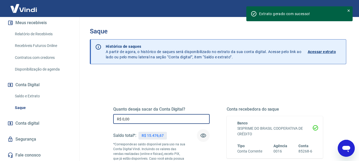
click at [153, 120] on input "R$ 0,00" at bounding box center [161, 119] width 96 height 10
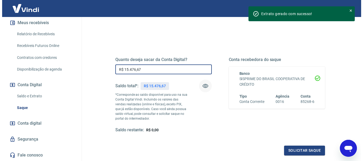
scroll to position [53, 0]
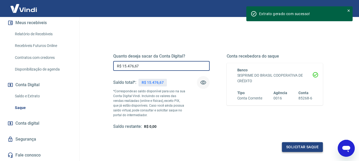
click at [309, 145] on button "Solicitar saque" at bounding box center [302, 147] width 41 height 10
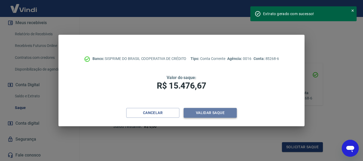
click at [212, 113] on button "Validar saque" at bounding box center [209, 113] width 53 height 10
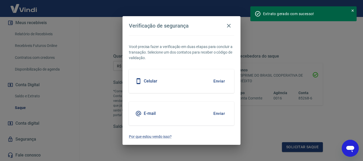
click at [188, 79] on div "Celular Enviar" at bounding box center [181, 81] width 105 height 24
click at [220, 80] on button "Enviar" at bounding box center [218, 81] width 17 height 11
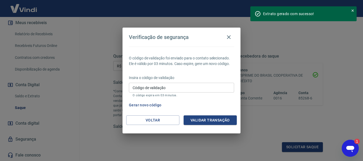
scroll to position [0, 0]
click at [193, 89] on input "Código de validação" at bounding box center [181, 88] width 105 height 10
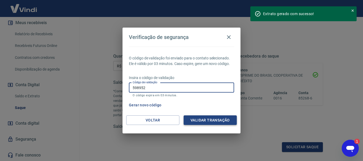
click at [223, 120] on button "Validar transação" at bounding box center [209, 121] width 53 height 10
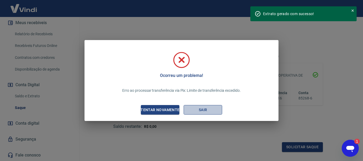
click at [203, 110] on button "Sair" at bounding box center [202, 110] width 39 height 10
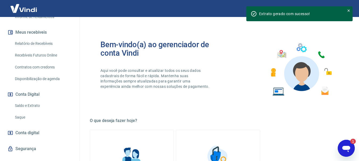
scroll to position [122, 0]
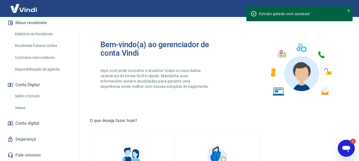
click at [27, 97] on link "Saldo e Extrato" at bounding box center [43, 96] width 60 height 11
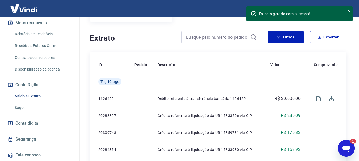
scroll to position [122, 0]
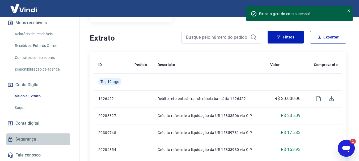
click at [27, 141] on link "Segurança" at bounding box center [39, 140] width 67 height 12
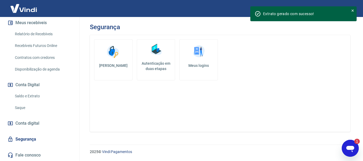
click at [28, 97] on link "Saldo e Extrato" at bounding box center [43, 96] width 60 height 11
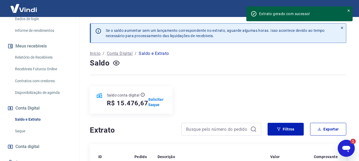
scroll to position [122, 0]
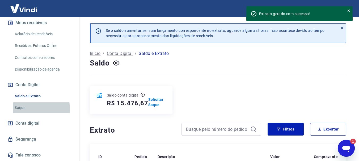
click at [23, 109] on link "Saque" at bounding box center [43, 108] width 60 height 11
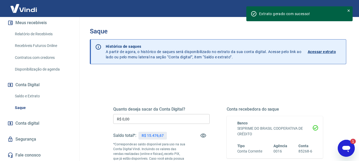
click at [35, 33] on link "Relatório de Recebíveis" at bounding box center [43, 34] width 60 height 11
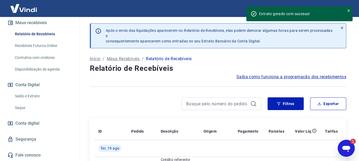
drag, startPoint x: 75, startPoint y: 98, endPoint x: 76, endPoint y: 63, distance: 34.8
click at [76, 63] on div "M [PERSON_NAME] [EMAIL_ADDRESS][DOMAIN_NAME] Início Meu cadastro Dados da conta…" at bounding box center [40, 89] width 80 height 144
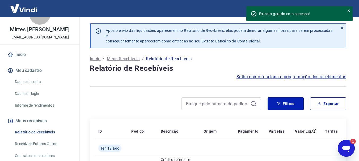
scroll to position [7, 0]
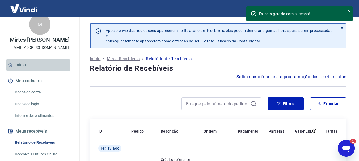
click at [20, 71] on link "Início" at bounding box center [39, 65] width 67 height 12
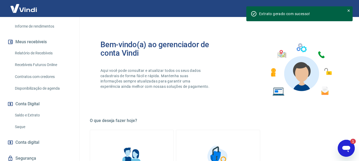
scroll to position [100, 0]
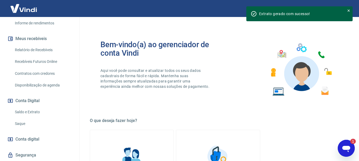
click at [44, 54] on link "Relatório de Recebíveis" at bounding box center [43, 50] width 60 height 11
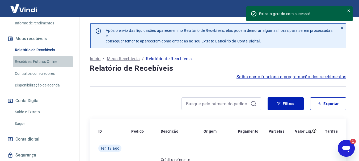
click at [44, 67] on link "Recebíveis Futuros Online" at bounding box center [43, 61] width 60 height 11
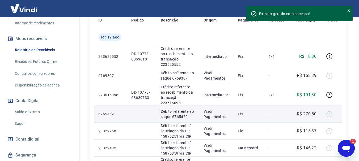
scroll to position [106, 0]
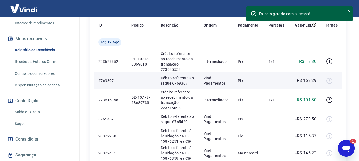
click at [327, 81] on div at bounding box center [331, 80] width 13 height 8
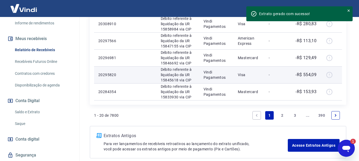
scroll to position [423, 0]
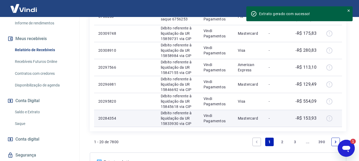
click at [330, 119] on div at bounding box center [331, 118] width 13 height 8
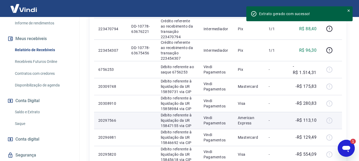
scroll to position [343, 0]
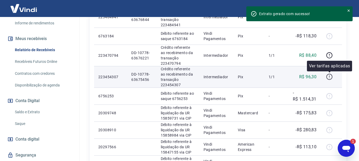
click at [330, 76] on icon "button" at bounding box center [329, 77] width 7 height 7
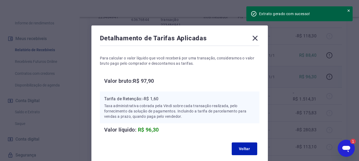
click at [251, 36] on icon at bounding box center [255, 38] width 8 height 8
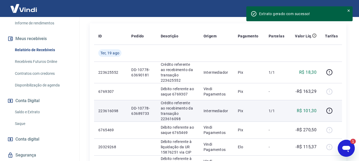
scroll to position [104, 0]
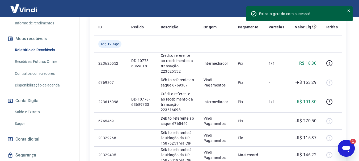
click at [347, 148] on icon "Abrir janela de mensagens, 1 mensagem não lida" at bounding box center [346, 149] width 8 height 6
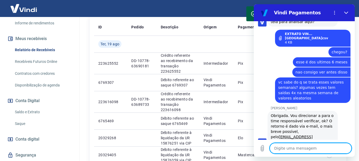
scroll to position [772, 0]
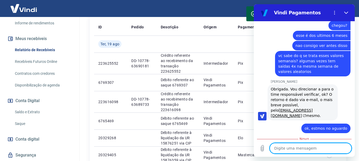
click at [309, 148] on textarea at bounding box center [311, 148] width 82 height 11
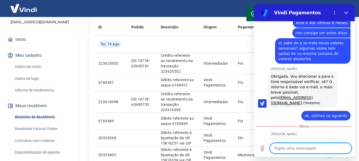
scroll to position [20, 0]
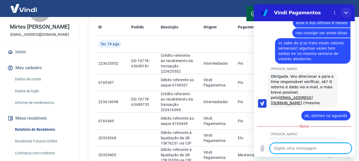
click at [346, 12] on icon "Fechar" at bounding box center [346, 13] width 4 height 4
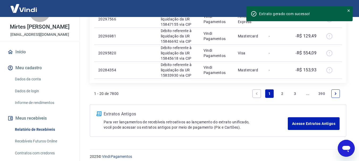
scroll to position [476, 0]
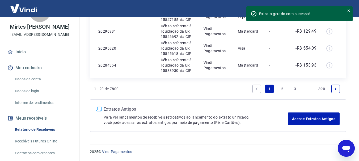
click at [280, 90] on link "2" at bounding box center [282, 89] width 8 height 8
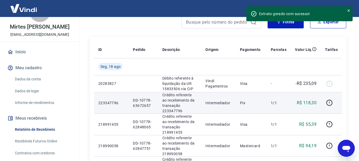
scroll to position [88, 0]
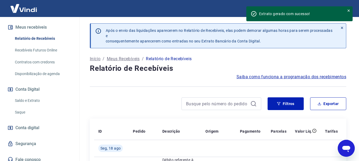
scroll to position [122, 0]
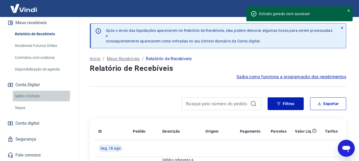
click at [33, 95] on link "Saldo e Extrato" at bounding box center [43, 96] width 60 height 11
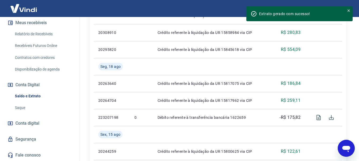
scroll to position [287, 0]
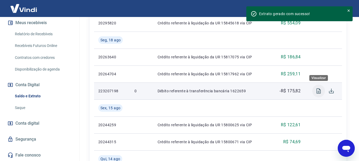
click at [318, 92] on icon "Visualizar" at bounding box center [318, 90] width 4 height 5
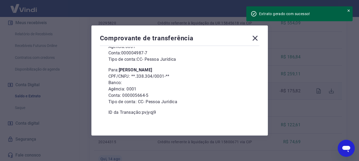
scroll to position [72, 0]
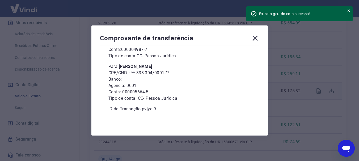
click at [256, 39] on icon at bounding box center [254, 38] width 5 height 5
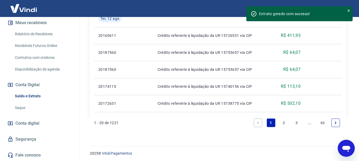
scroll to position [480, 0]
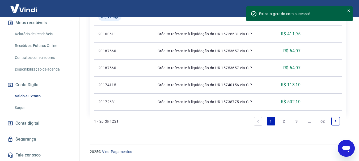
click at [283, 121] on link "2" at bounding box center [283, 121] width 8 height 8
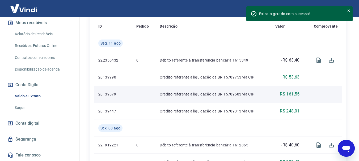
scroll to position [133, 0]
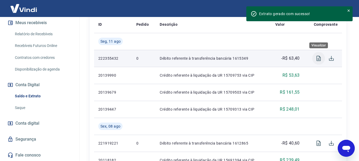
click at [316, 57] on icon "Visualizar" at bounding box center [318, 58] width 6 height 6
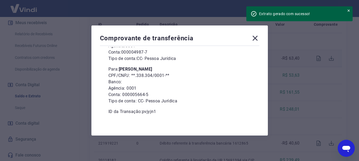
scroll to position [72, 0]
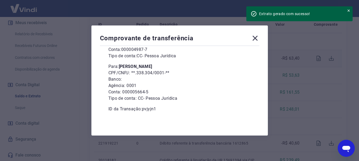
click at [256, 39] on icon at bounding box center [254, 38] width 5 height 5
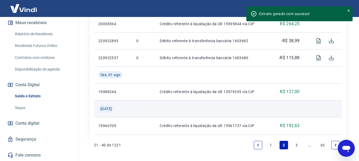
scroll to position [504, 0]
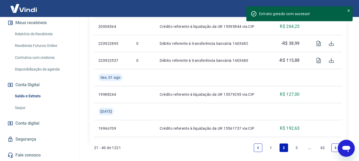
click at [296, 146] on link "3" at bounding box center [296, 148] width 8 height 8
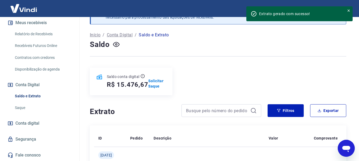
scroll to position [480, 0]
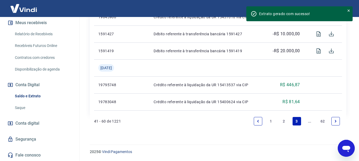
click at [332, 122] on link "Next page" at bounding box center [335, 121] width 8 height 8
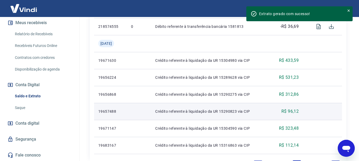
scroll to position [497, 0]
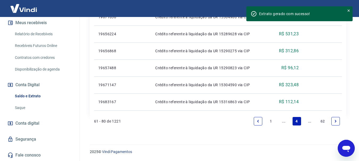
click at [321, 122] on link "62" at bounding box center [322, 121] width 9 height 8
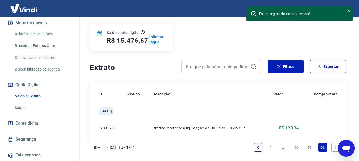
scroll to position [89, 0]
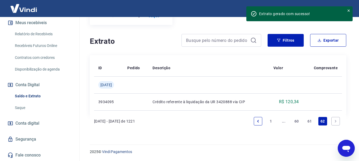
click at [310, 121] on link "61" at bounding box center [309, 121] width 9 height 8
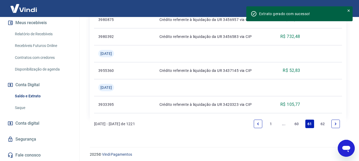
scroll to position [582, 0]
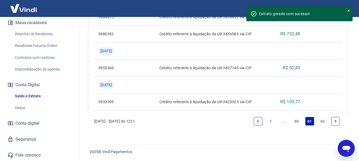
click at [322, 121] on link "62" at bounding box center [322, 121] width 9 height 8
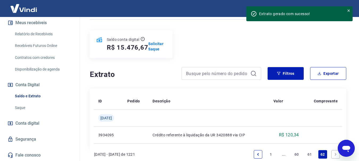
scroll to position [89, 0]
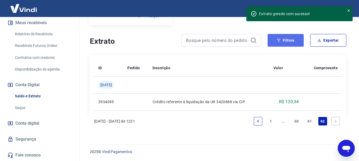
click at [288, 41] on button "Filtros" at bounding box center [285, 40] width 36 height 13
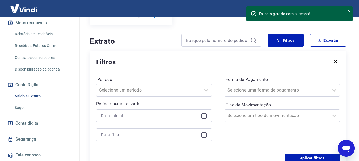
click at [335, 59] on icon "button" at bounding box center [335, 61] width 6 height 6
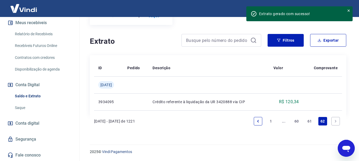
click at [348, 146] on icon "Abrir janela de mensagens" at bounding box center [346, 149] width 10 height 10
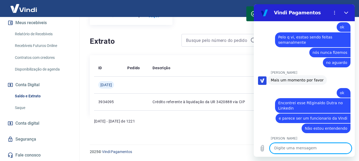
scroll to position [425, 0]
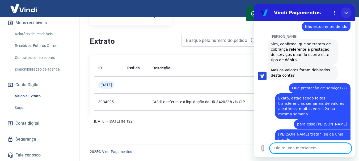
drag, startPoint x: 598, startPoint y: 15, endPoint x: 344, endPoint y: 10, distance: 253.9
click at [344, 10] on button "Fechar" at bounding box center [346, 12] width 11 height 11
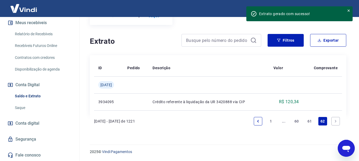
scroll to position [122, 0]
click at [27, 139] on link "Segurança" at bounding box center [39, 140] width 67 height 12
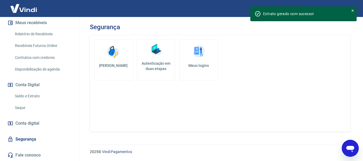
click at [157, 62] on h5 "Autenticação em duas etapas" at bounding box center [156, 66] width 34 height 11
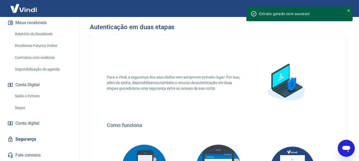
click at [43, 46] on link "Recebíveis Futuros Online" at bounding box center [43, 45] width 60 height 11
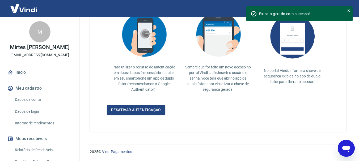
click at [45, 40] on div "M Mirtes Claudio da Silva Mastellini holandesaconfeitaria@gmail.com" at bounding box center [39, 39] width 79 height 45
drag, startPoint x: 23, startPoint y: 79, endPoint x: 28, endPoint y: 78, distance: 4.4
click at [24, 78] on link "Início" at bounding box center [39, 73] width 67 height 12
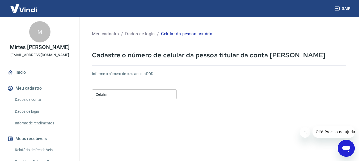
click at [133, 93] on input "Celular" at bounding box center [134, 94] width 85 height 10
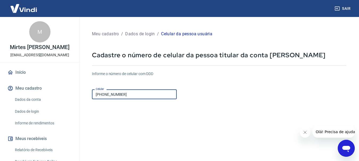
drag, startPoint x: 97, startPoint y: 92, endPoint x: 102, endPoint y: 93, distance: 5.8
click at [102, 93] on input "[PHONE_NUMBER]" at bounding box center [134, 94] width 85 height 10
click at [124, 93] on input "[PHONE_NUMBER]" at bounding box center [134, 94] width 85 height 10
click at [108, 95] on input "(43) 9911-404" at bounding box center [134, 94] width 85 height 10
click at [112, 95] on input "(43) 9911-404" at bounding box center [134, 94] width 85 height 10
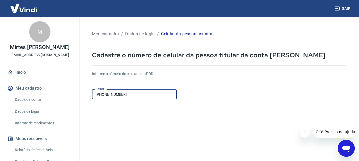
drag, startPoint x: 104, startPoint y: 93, endPoint x: 135, endPoint y: 93, distance: 30.8
click at [135, 93] on input "(43) 9911-4404" at bounding box center [134, 94] width 85 height 10
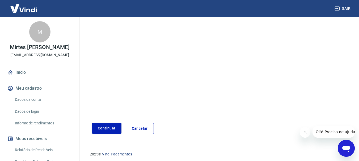
scroll to position [90, 0]
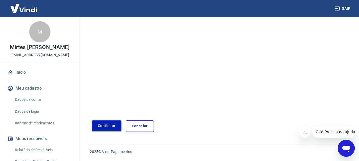
type input "(43) 99114-0404"
click at [95, 129] on button "Continuar" at bounding box center [106, 126] width 29 height 11
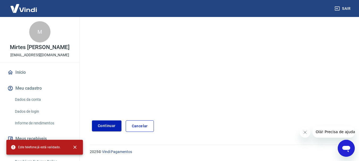
click at [101, 125] on button "Continuar" at bounding box center [106, 126] width 29 height 11
click at [74, 147] on icon "close" at bounding box center [74, 147] width 5 height 5
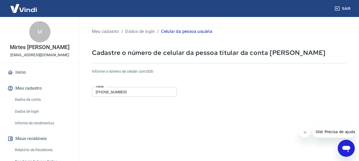
scroll to position [0, 0]
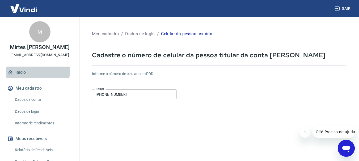
click at [23, 75] on link "Início" at bounding box center [39, 73] width 67 height 12
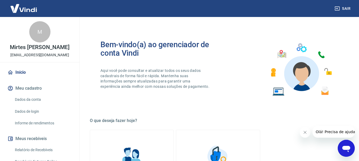
click at [24, 78] on link "Início" at bounding box center [39, 73] width 67 height 12
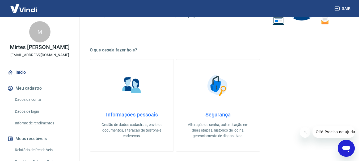
scroll to position [89, 0]
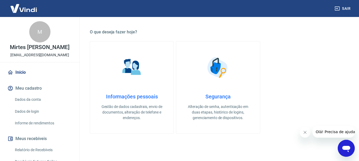
click at [228, 111] on p "Alteração de senha, autenticação em duas etapas, histórico de logins, gerenciam…" at bounding box center [218, 112] width 66 height 17
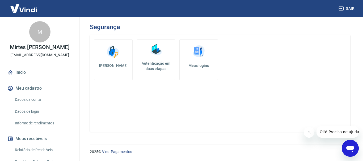
click at [195, 64] on h5 "Meus logins" at bounding box center [198, 65] width 29 height 5
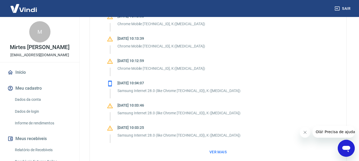
scroll to position [478, 0]
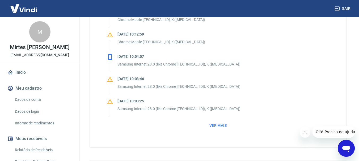
click at [216, 125] on button "Ver mais" at bounding box center [218, 126] width 22 height 10
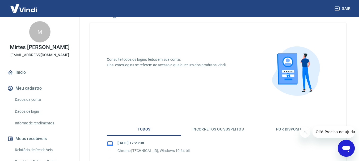
scroll to position [0, 0]
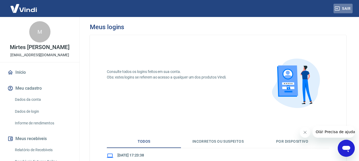
click at [344, 9] on button "Sair" at bounding box center [342, 9] width 19 height 10
